Goal: Task Accomplishment & Management: Manage account settings

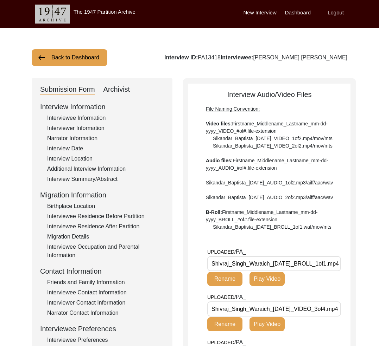
click at [81, 57] on button "Back to Dashboard" at bounding box center [70, 57] width 76 height 17
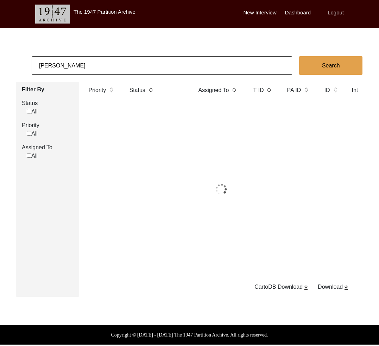
click at [96, 68] on input "[PERSON_NAME]" at bounding box center [162, 65] width 260 height 19
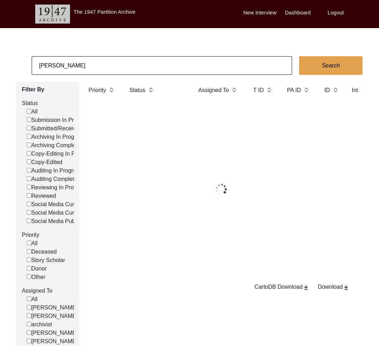
click at [96, 68] on input "[PERSON_NAME]" at bounding box center [162, 65] width 260 height 19
paste input "PA13328"
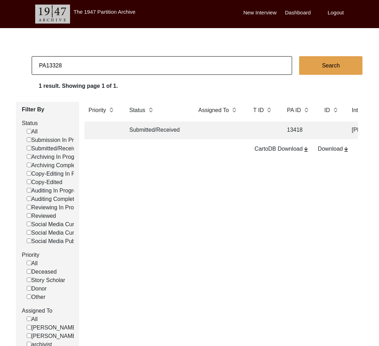
type input "PA13328"
checkbox input "false"
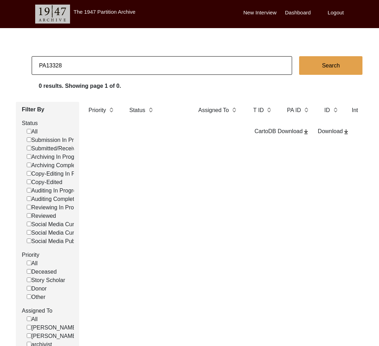
drag, startPoint x: 47, startPoint y: 66, endPoint x: 30, endPoint y: 65, distance: 16.9
click at [32, 65] on input "PA13328" at bounding box center [162, 65] width 260 height 19
type input "13328"
checkbox input "false"
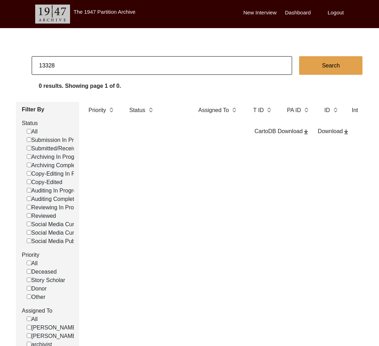
checkbox input "false"
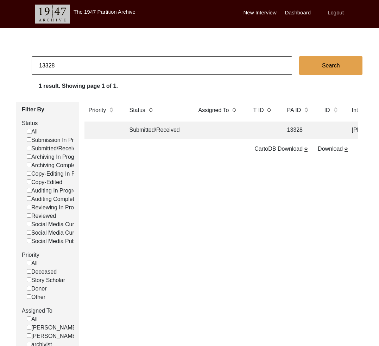
click at [166, 129] on td "Submitted/Received" at bounding box center [156, 131] width 63 height 18
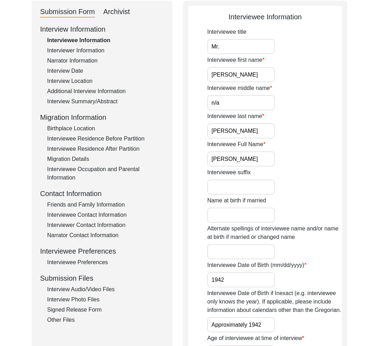
scroll to position [131, 0]
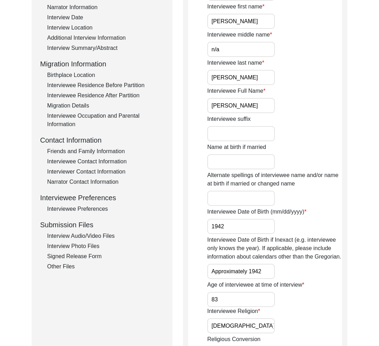
click at [73, 250] on div "Interview Photo Files" at bounding box center [105, 246] width 117 height 8
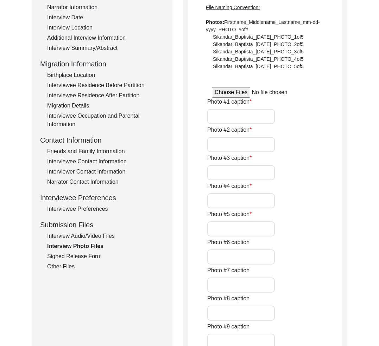
type input "The interviewee, [PERSON_NAME], sitting down and looking at the camera prior to…"
type input "[PERSON_NAME] sitting down after the interview was conducted."
type input "A black and white photo of [PERSON_NAME] maternal grandfather, [PERSON_NAME]."
type input "A black and white photograph of [PERSON_NAME] mother, [PERSON_NAME] [PERSON_NAM…"
type input "A photograph of [PERSON_NAME] when he was around 18 years of age."
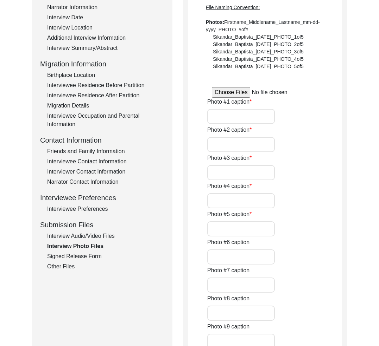
type input "A photograph of the [PERSON_NAME] and his wife."
type input "4 of 6"
type input "jpg"
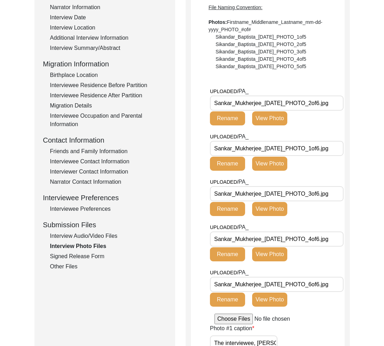
scroll to position [0, 0]
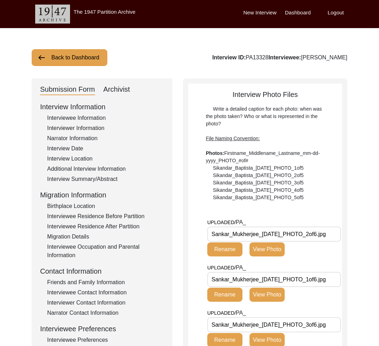
click at [335, 13] on label "Logout" at bounding box center [335, 13] width 16 height 8
